Goal: Register for event/course: Register for event/course

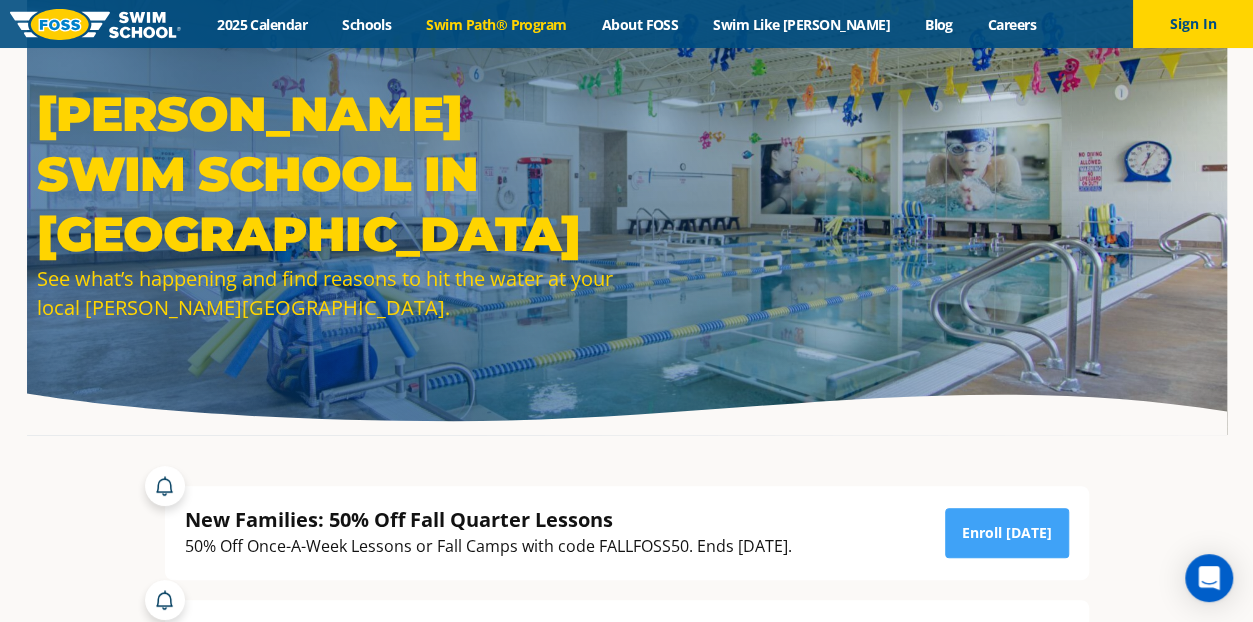
click at [575, 15] on link "Swim Path® Program" at bounding box center [496, 24] width 175 height 19
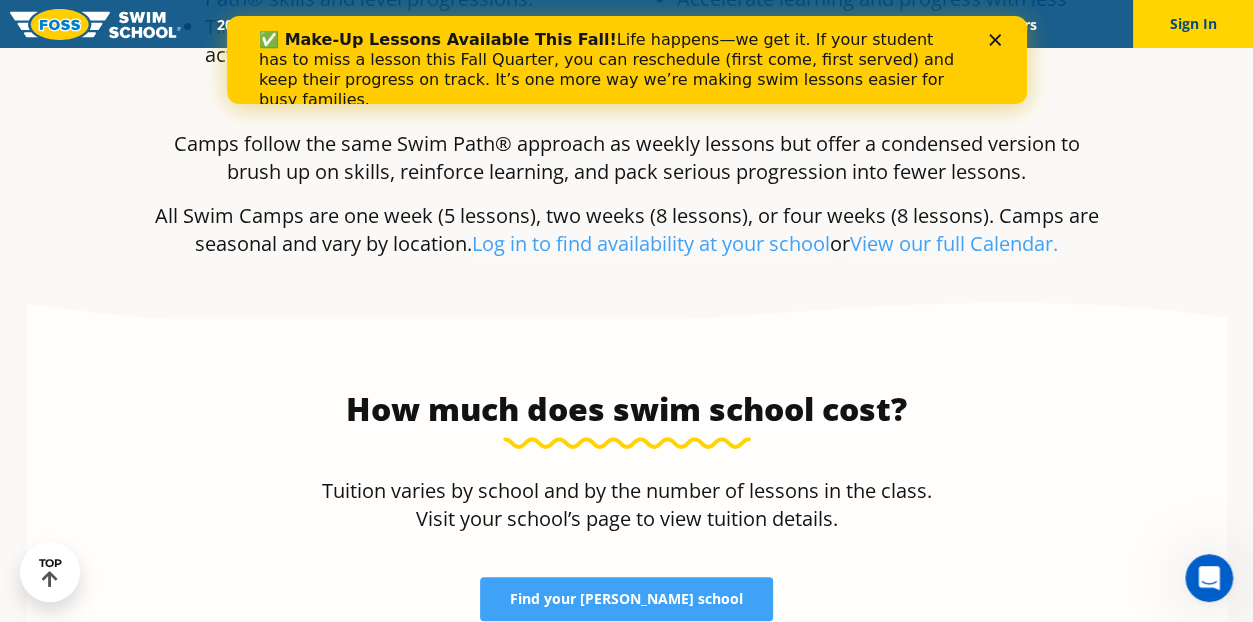
scroll to position [3870, 0]
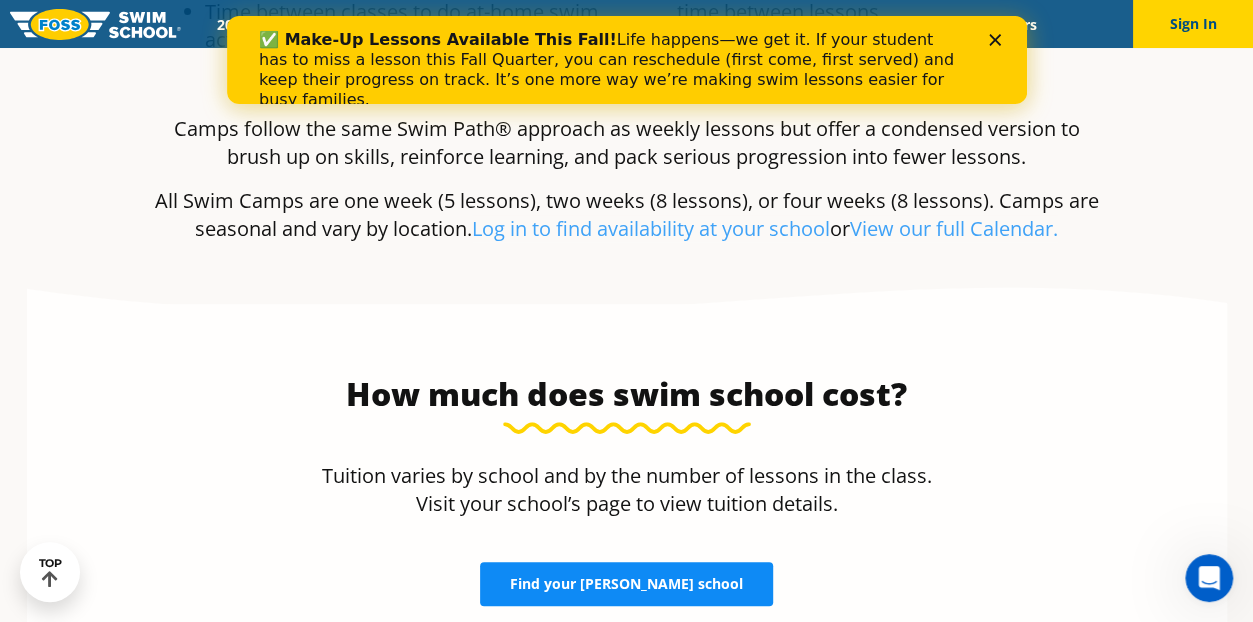
click at [638, 562] on link "Find your FOSS school" at bounding box center [626, 584] width 293 height 44
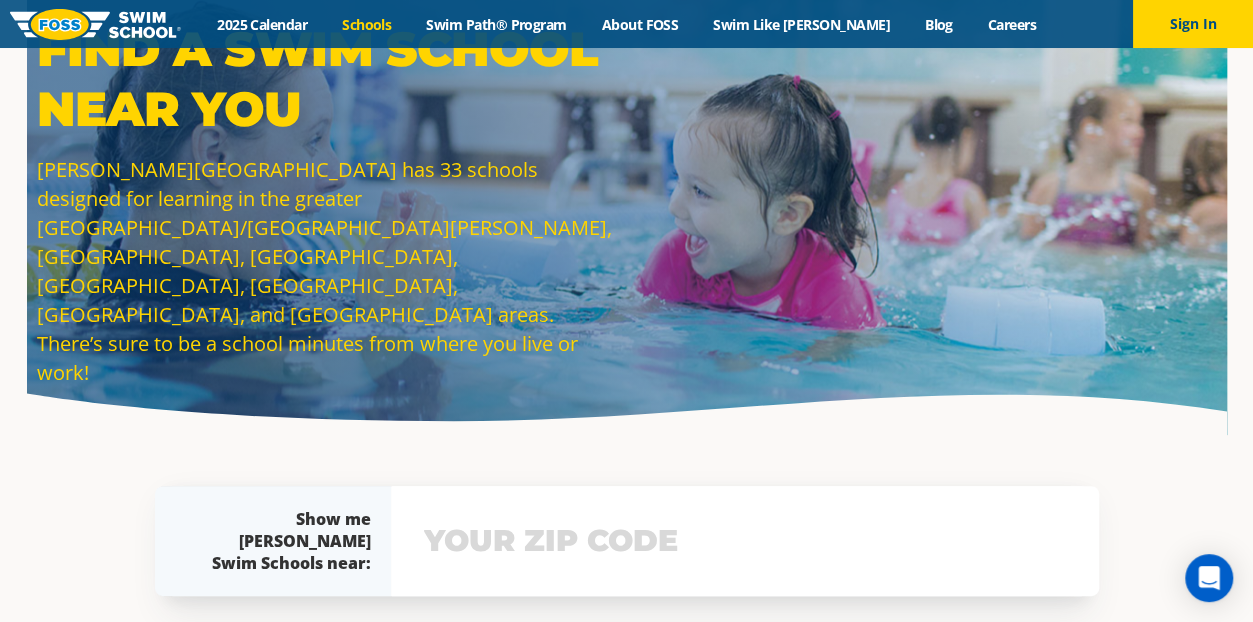
click at [592, 535] on input "text" at bounding box center [745, 541] width 652 height 58
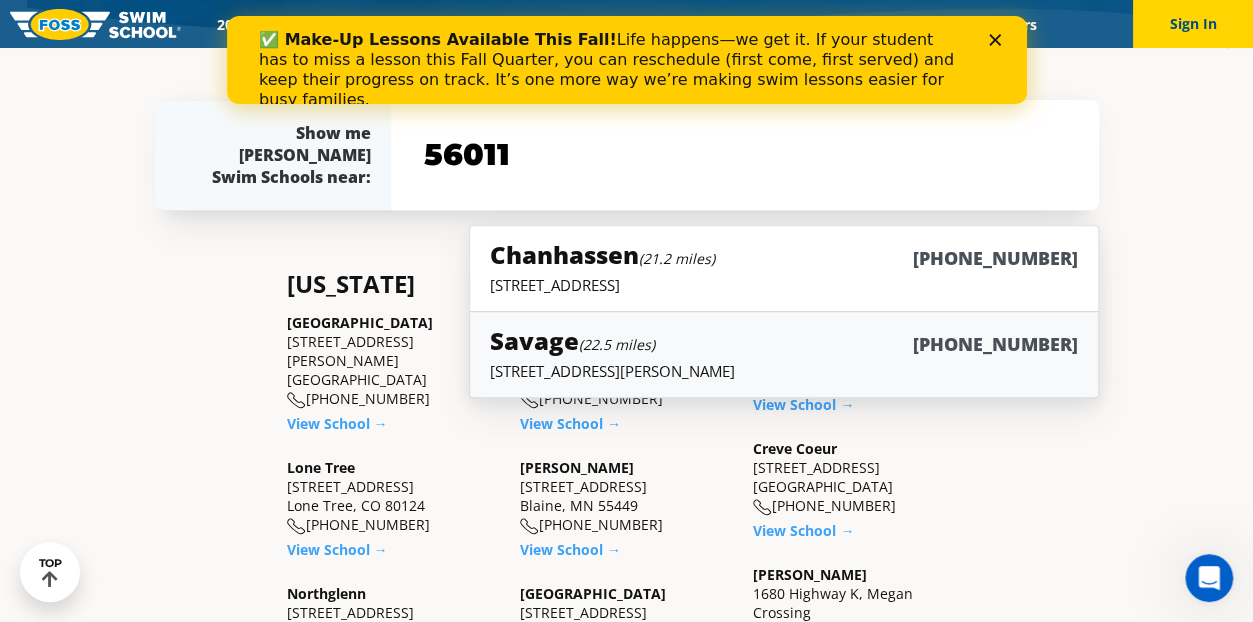
type input "56011"
click at [602, 384] on link "Savage (22.5 miles) (952) 215-3050 8300 Egan Drive, Savage, MN 55378" at bounding box center [783, 354] width 629 height 87
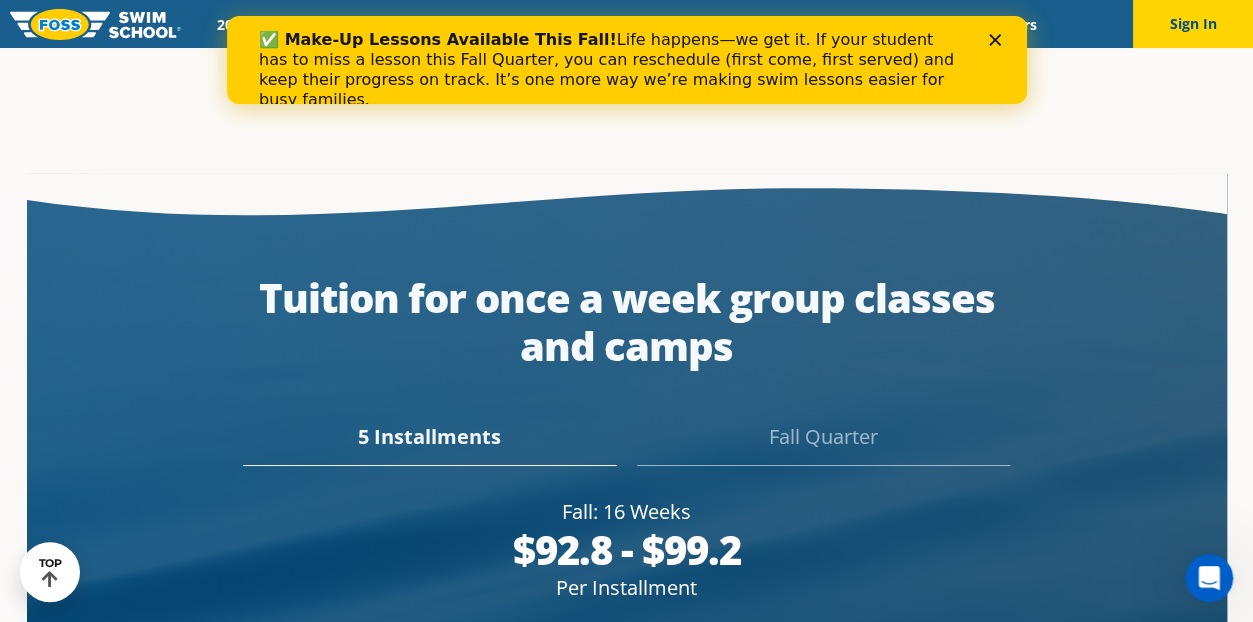
scroll to position [3644, 0]
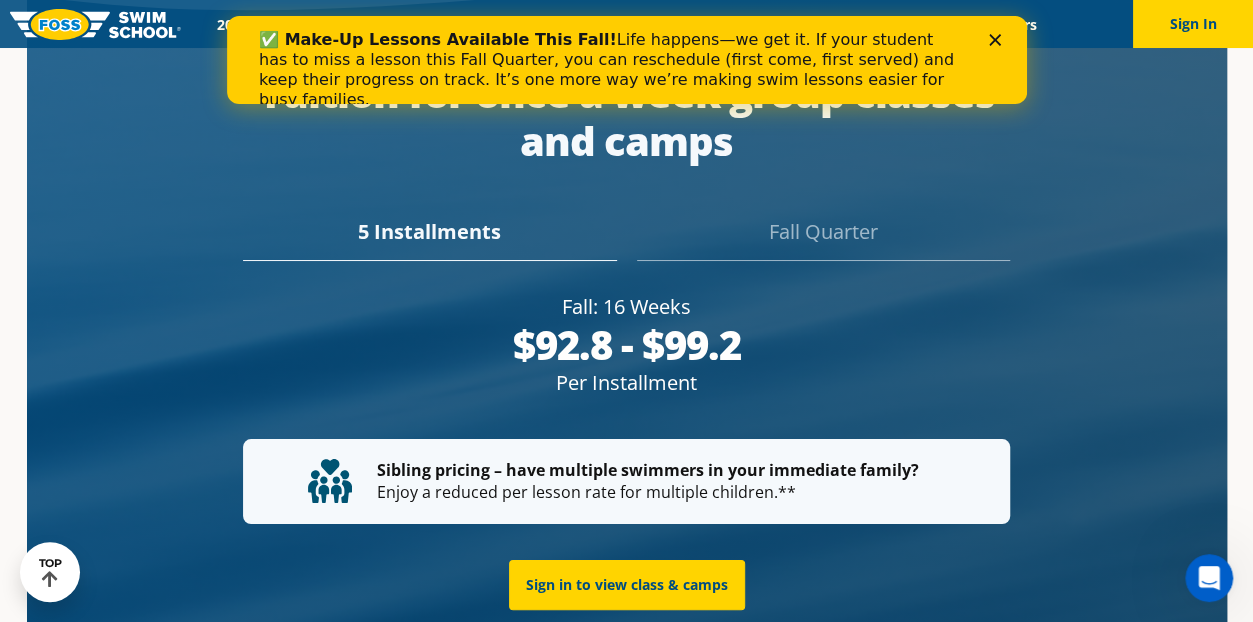
click at [858, 217] on div "Fall Quarter" at bounding box center [823, 239] width 373 height 44
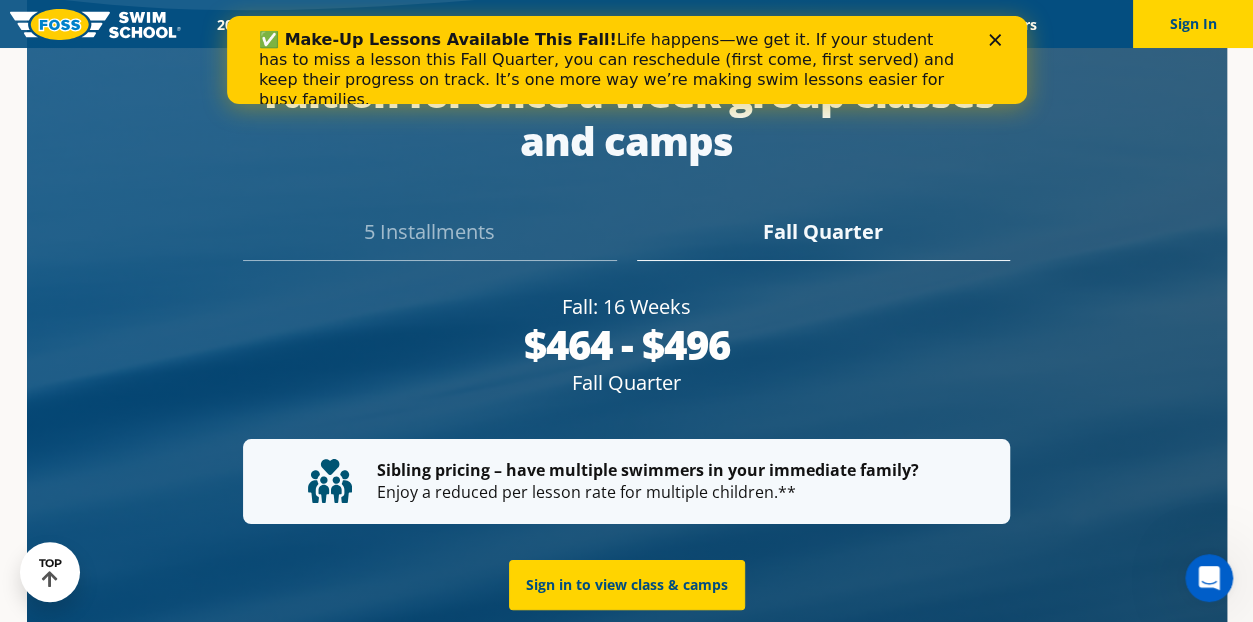
click at [401, 217] on div "5 Installments" at bounding box center [429, 239] width 373 height 44
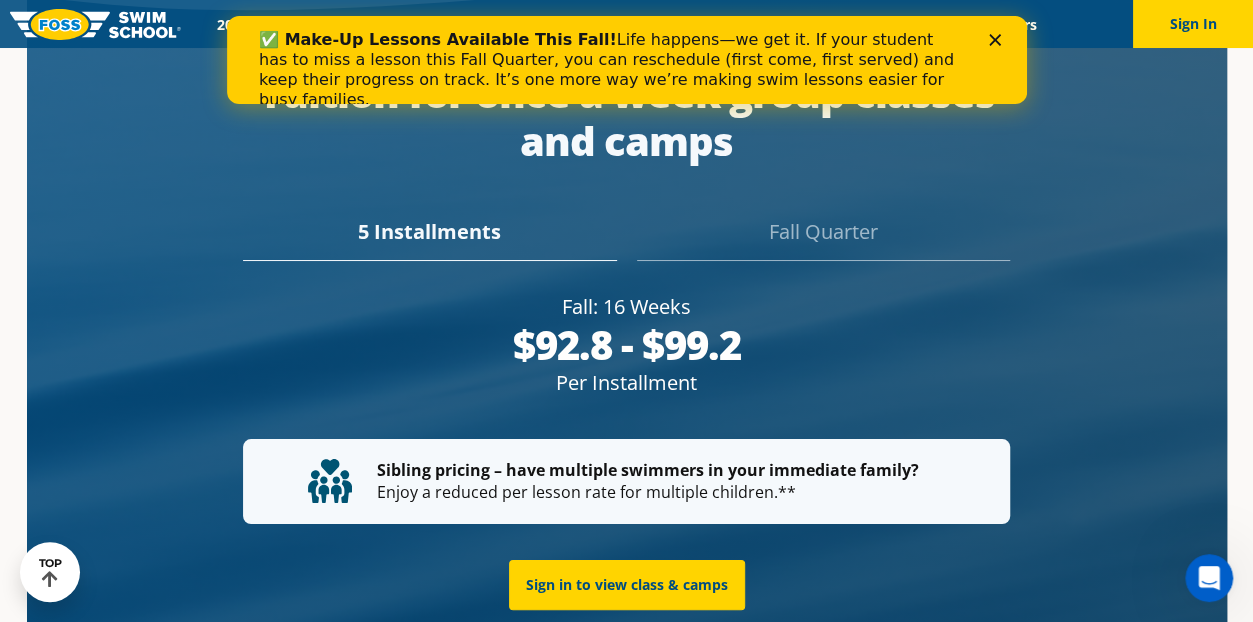
click at [820, 220] on div "Fall Quarter" at bounding box center [823, 239] width 373 height 44
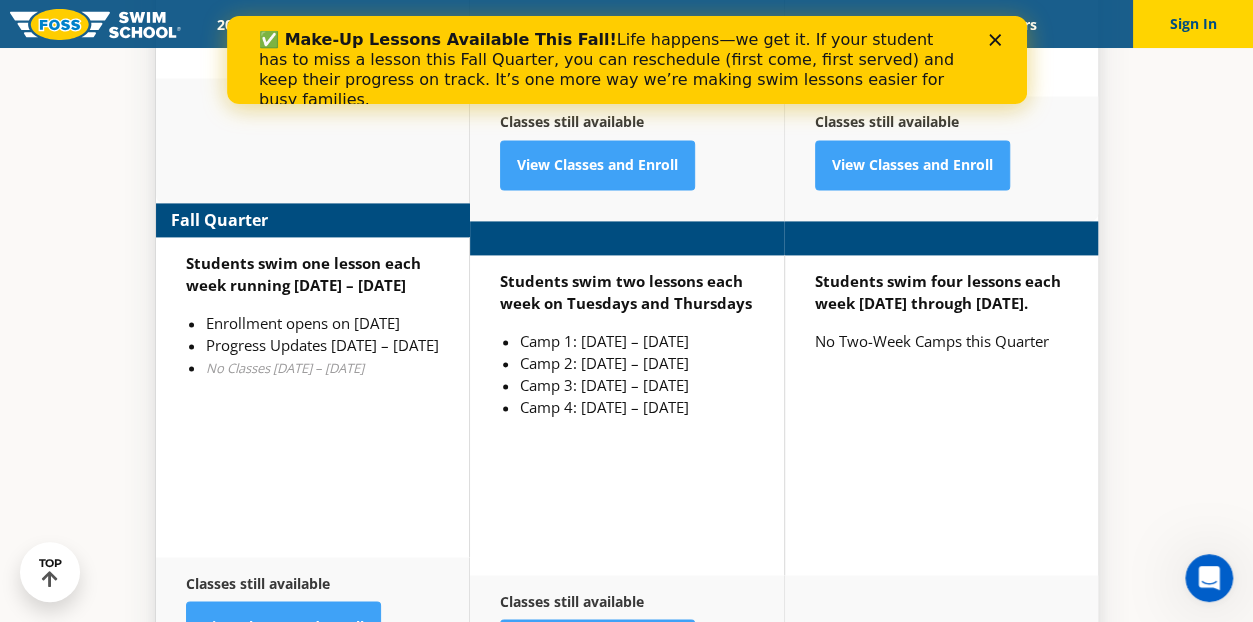
scroll to position [5124, 0]
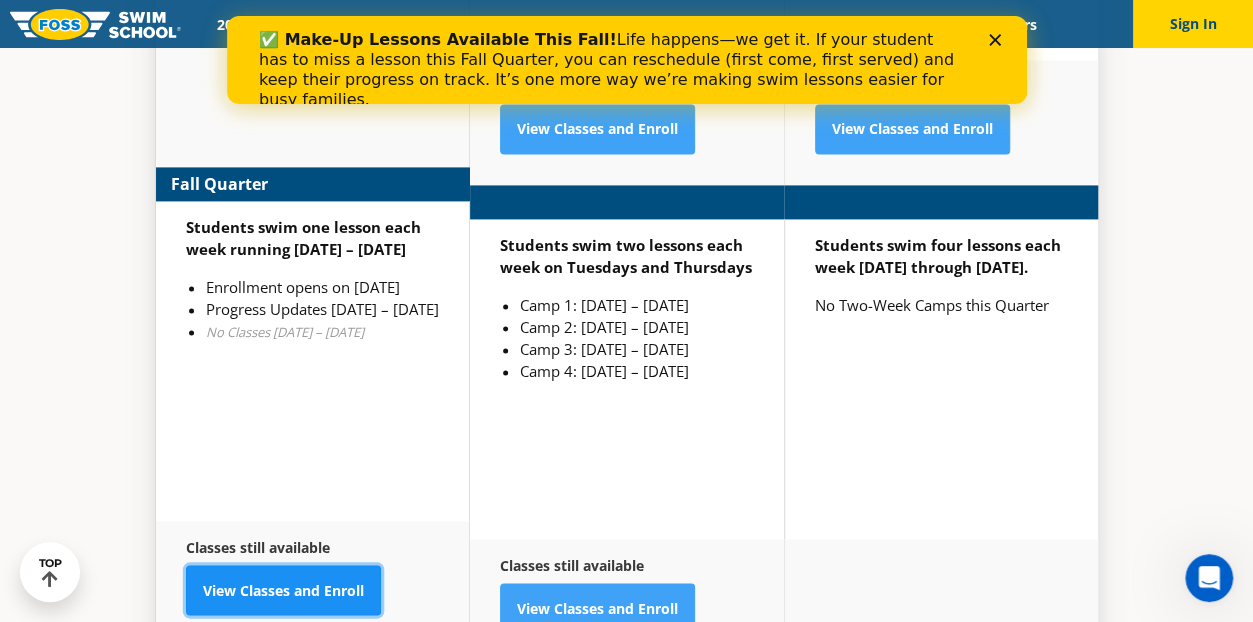
click at [294, 565] on link "View Classes and Enroll" at bounding box center [283, 590] width 195 height 50
